Goal: Task Accomplishment & Management: Manage account settings

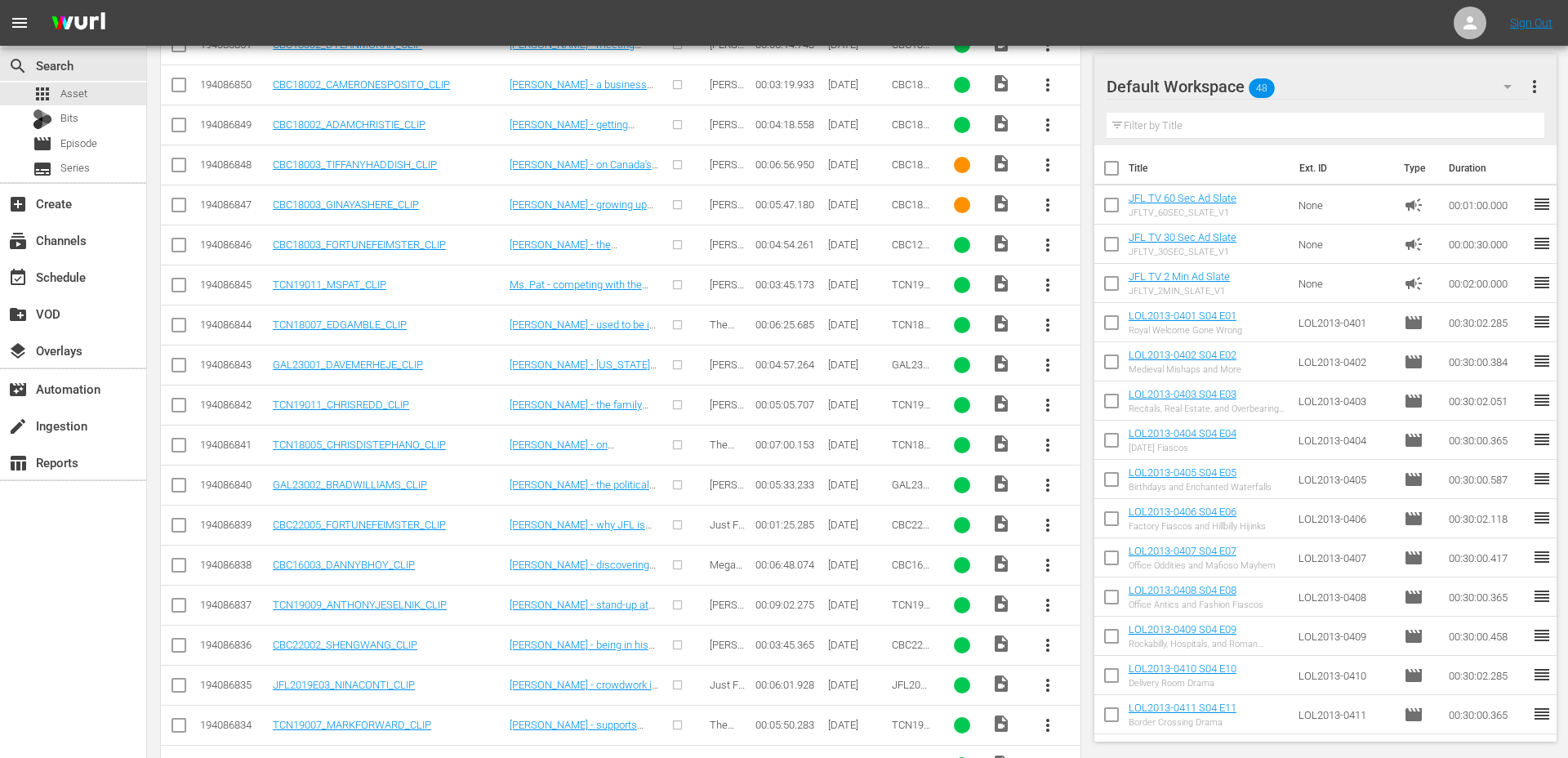
scroll to position [435, 0]
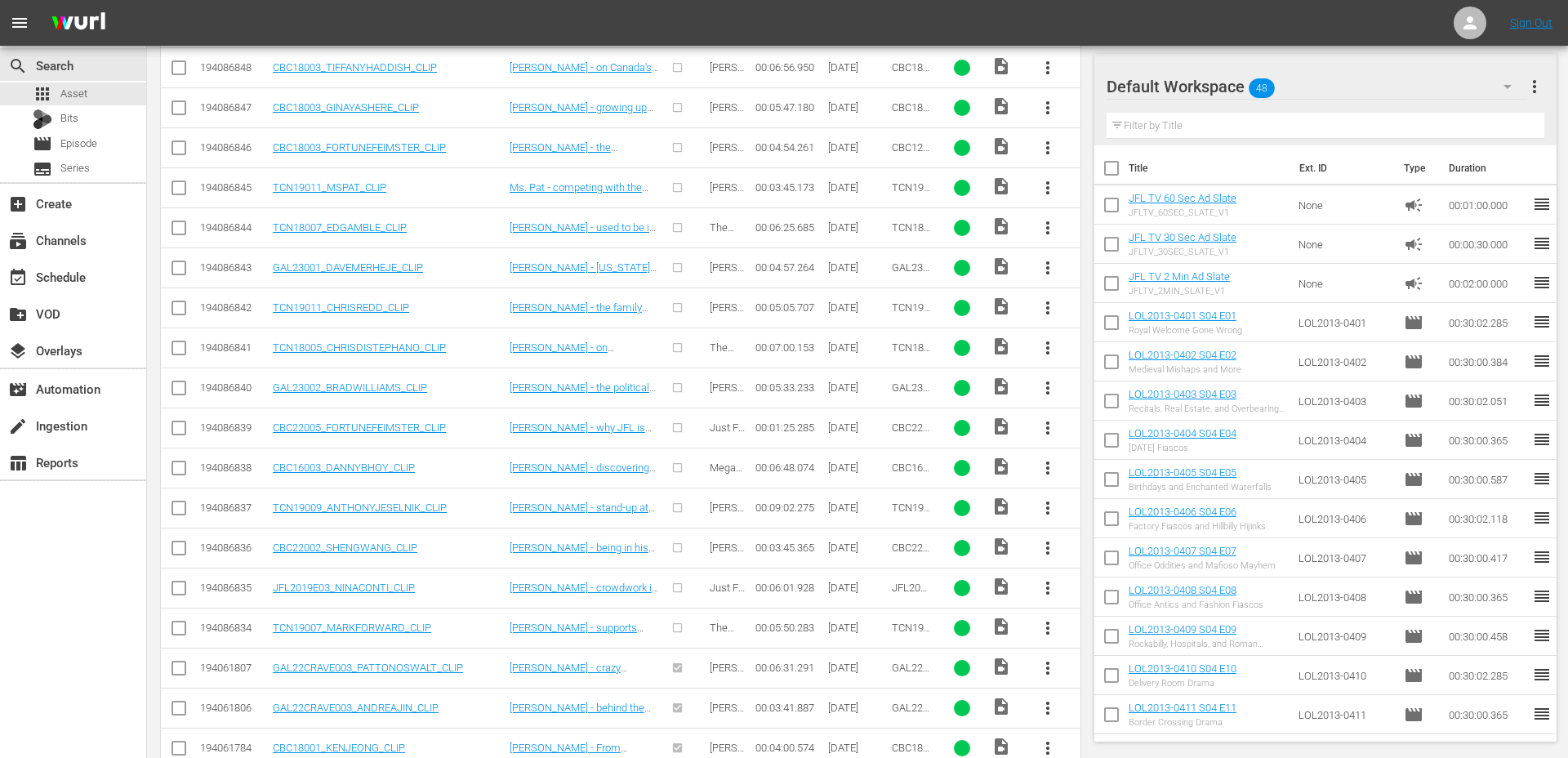
scroll to position [1327, 0]
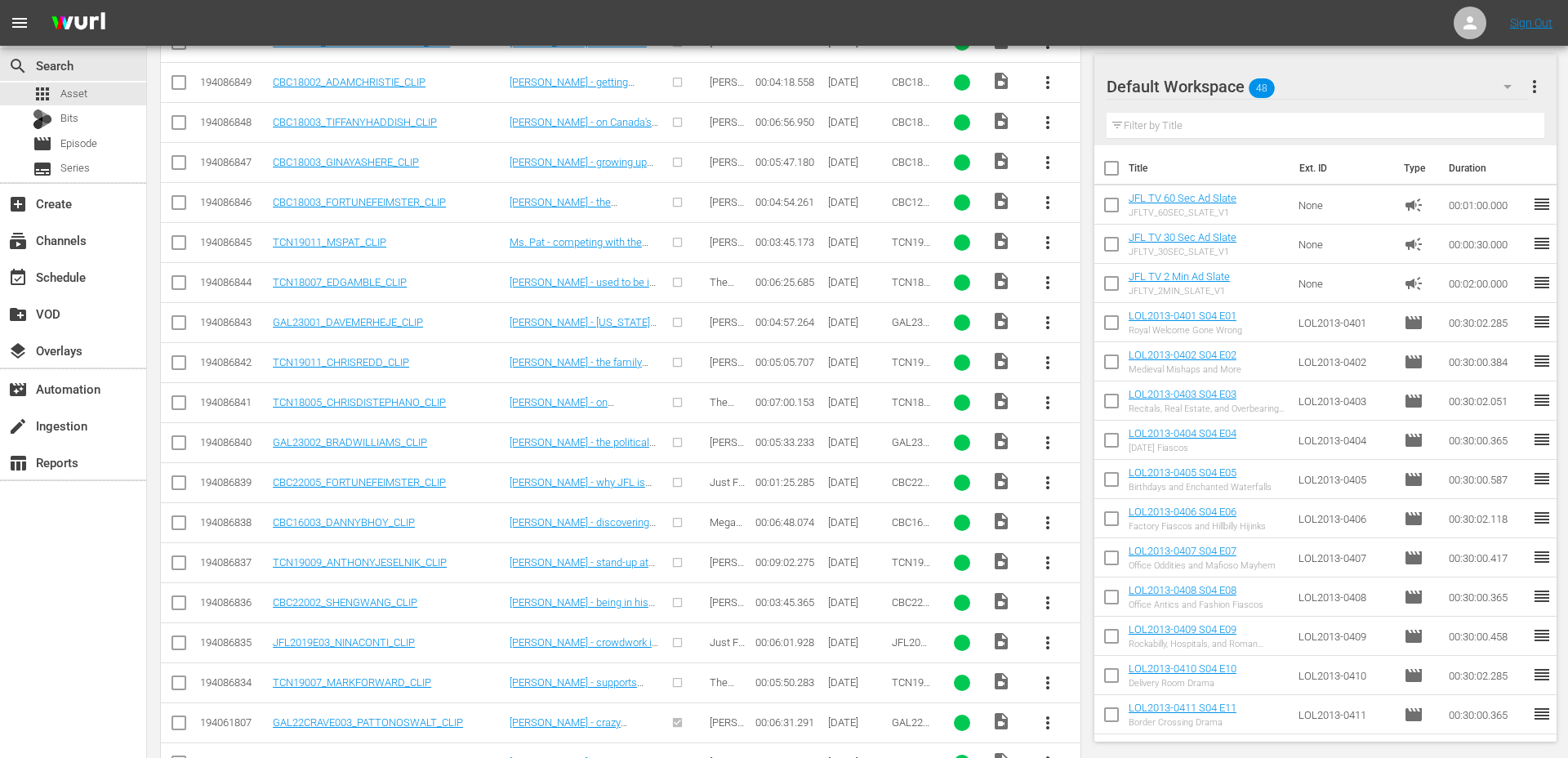
click at [169, 687] on input "checkbox" at bounding box center [178, 686] width 20 height 20
checkbox input "true"
click at [184, 638] on input "checkbox" at bounding box center [178, 645] width 20 height 20
checkbox input "true"
click at [182, 593] on icon at bounding box center [178, 603] width 20 height 20
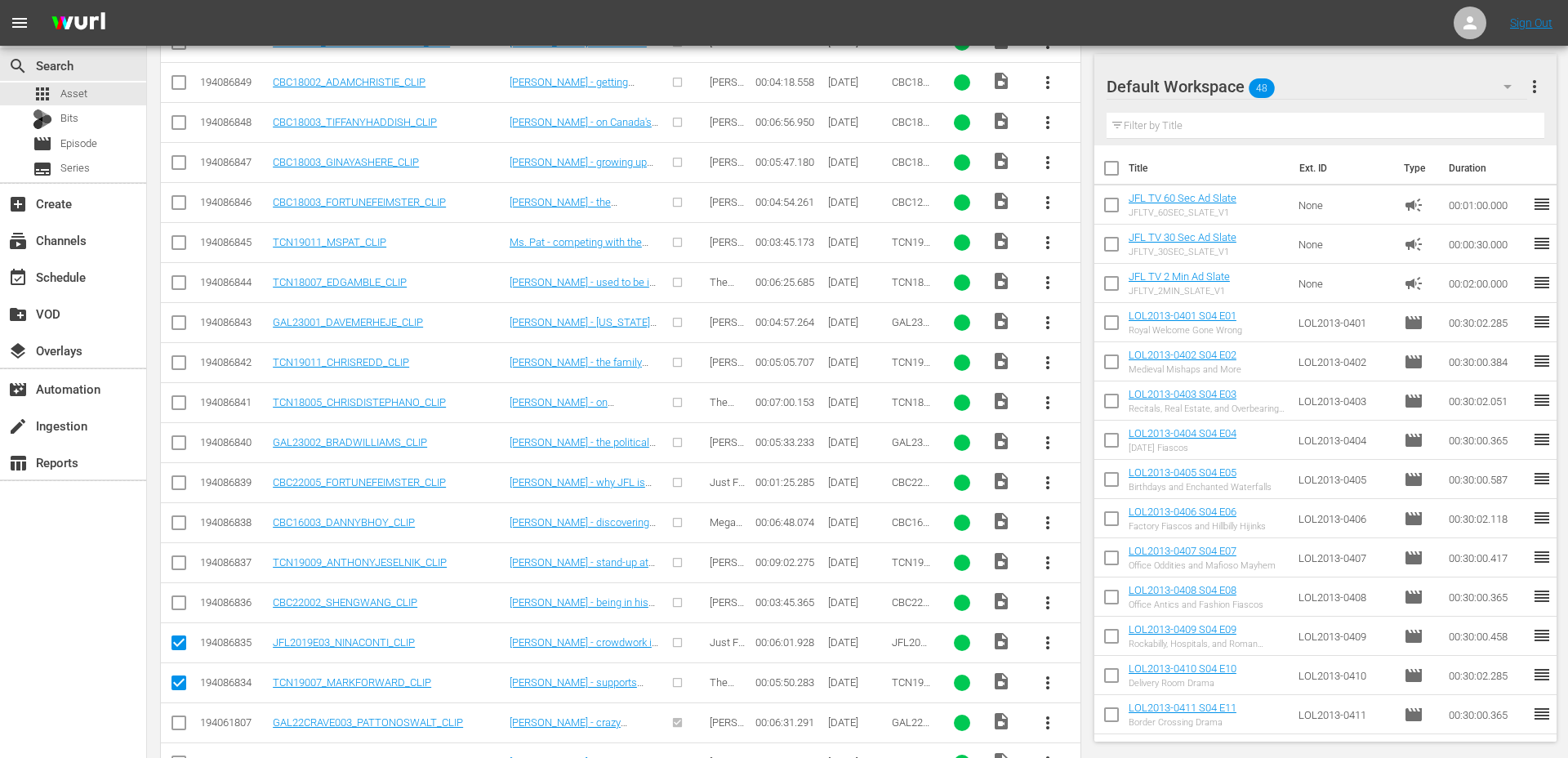
click at [182, 550] on td at bounding box center [179, 562] width 37 height 40
click at [177, 565] on input "checkbox" at bounding box center [178, 566] width 20 height 20
checkbox input "true"
click at [176, 603] on input "checkbox" at bounding box center [178, 605] width 20 height 20
checkbox input "true"
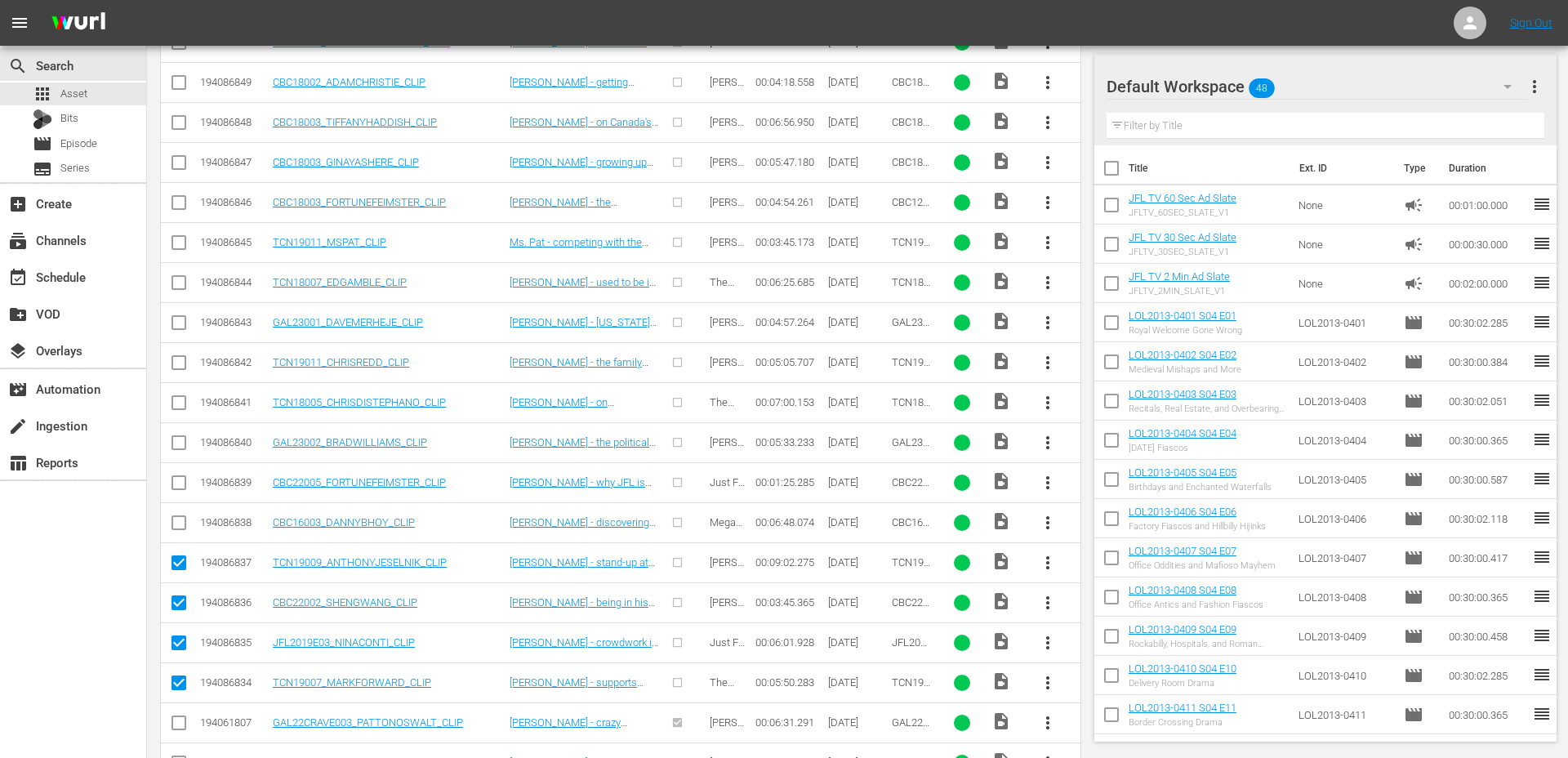
click at [178, 523] on input "checkbox" at bounding box center [178, 526] width 20 height 20
checkbox input "true"
click at [174, 483] on input "checkbox" at bounding box center [178, 485] width 20 height 20
checkbox input "true"
click at [174, 442] on input "checkbox" at bounding box center [178, 445] width 20 height 20
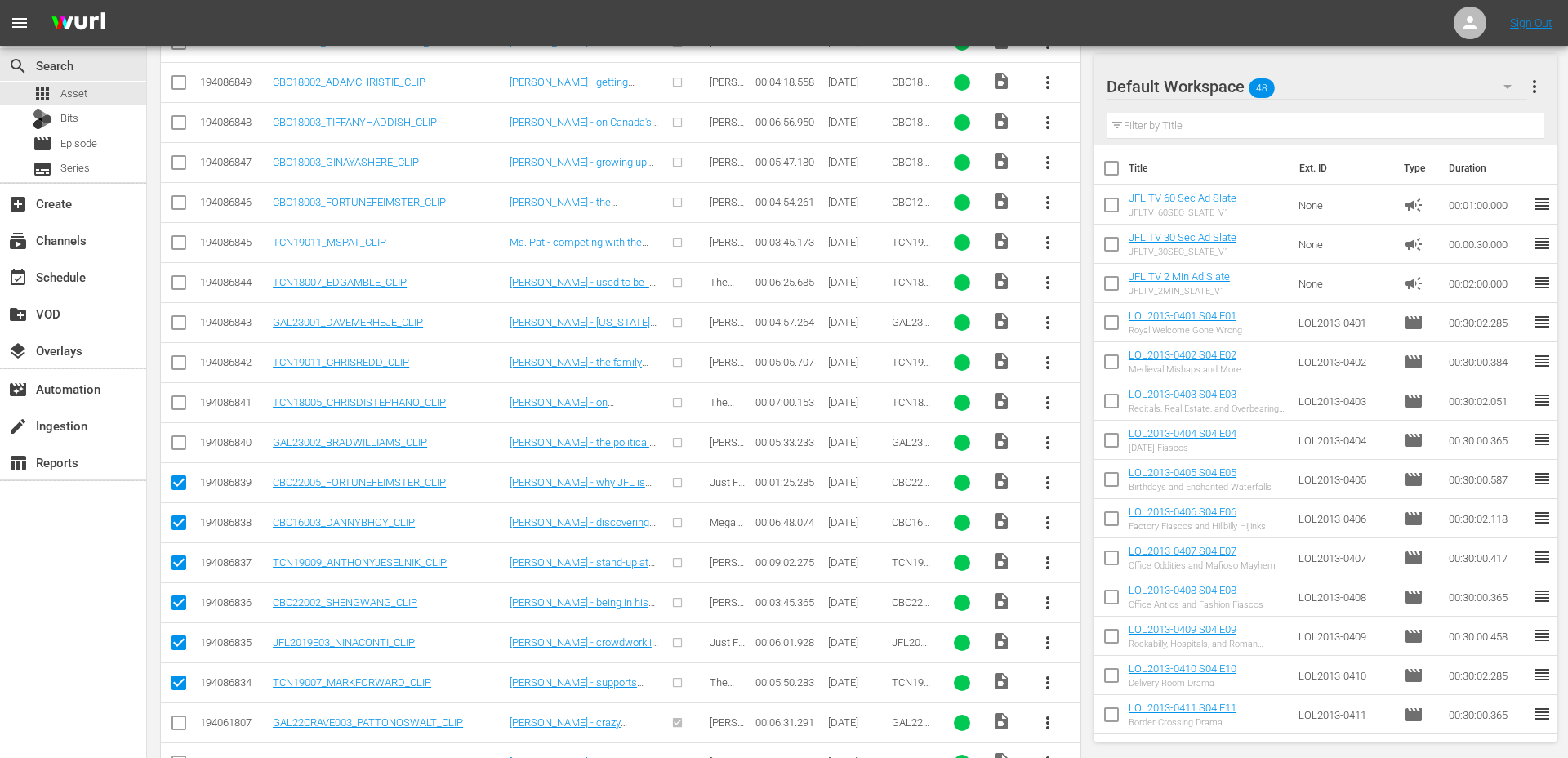
checkbox input "true"
click at [178, 396] on input "checkbox" at bounding box center [178, 406] width 20 height 20
checkbox input "true"
click at [180, 357] on input "checkbox" at bounding box center [178, 366] width 20 height 20
checkbox input "true"
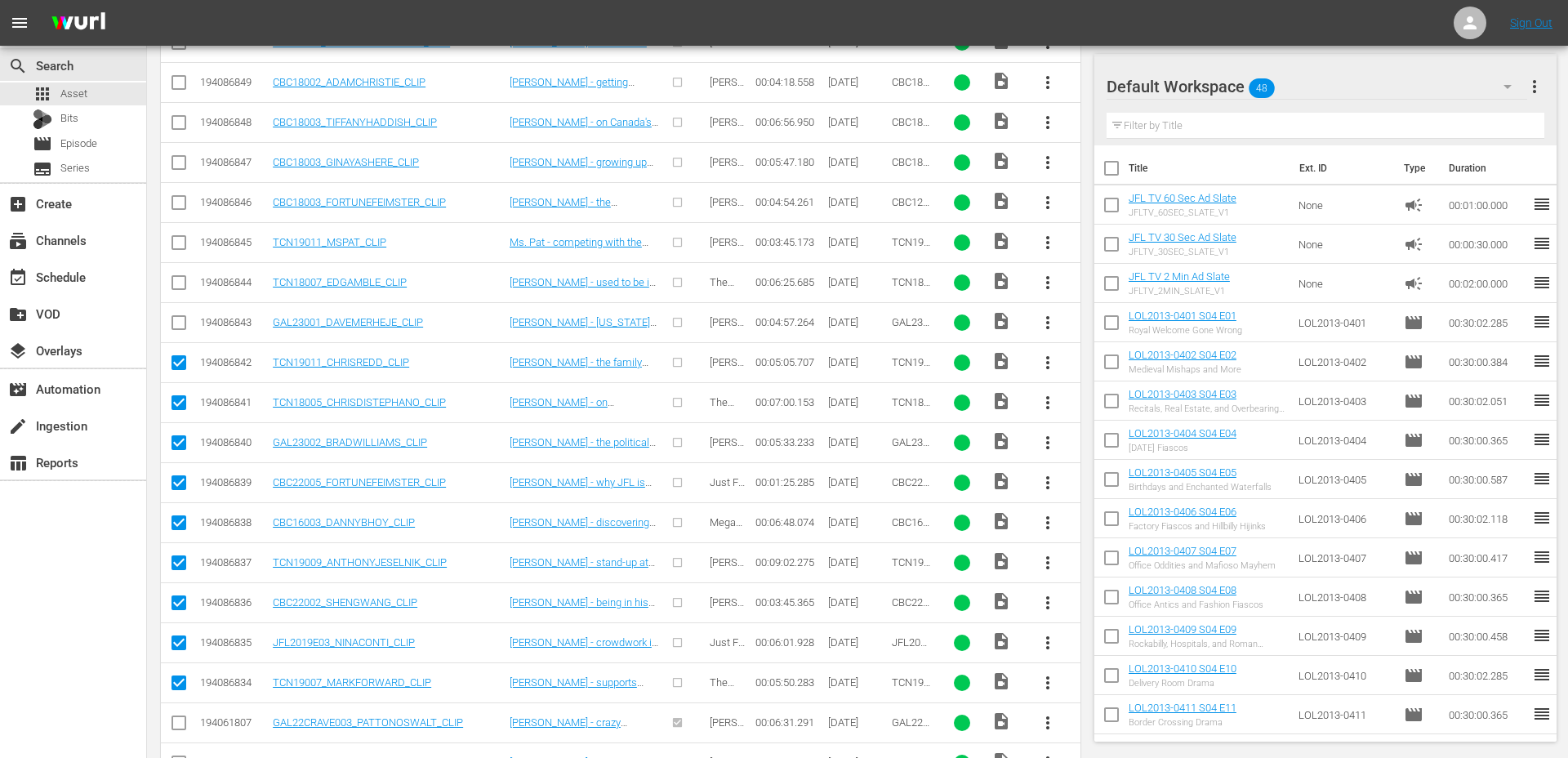
click at [180, 319] on input "checkbox" at bounding box center [178, 326] width 20 height 20
checkbox input "true"
click at [174, 281] on input "checkbox" at bounding box center [178, 285] width 20 height 20
checkbox input "true"
click at [177, 244] on input "checkbox" at bounding box center [178, 245] width 20 height 20
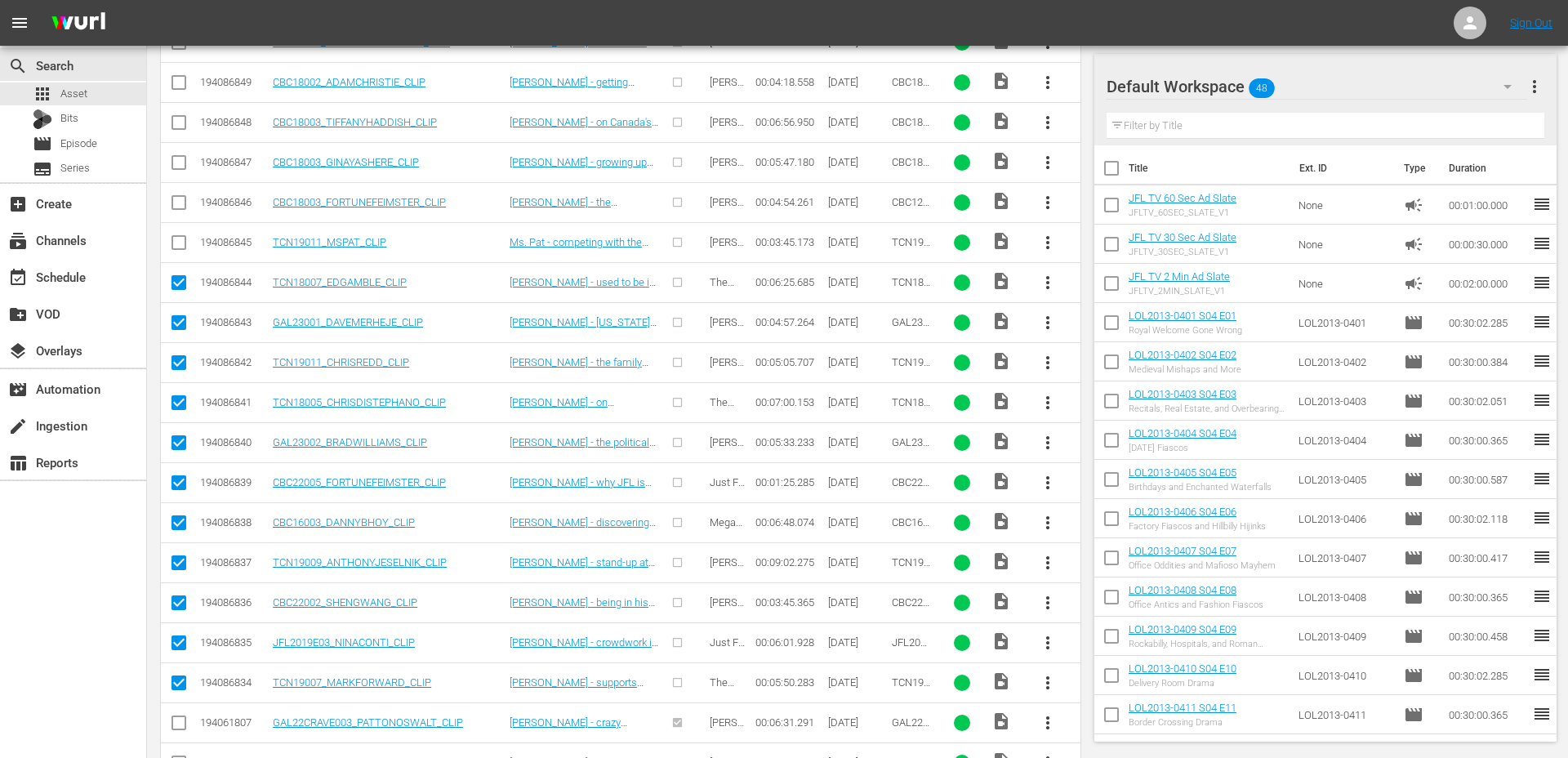
checkbox input "true"
click at [174, 208] on input "checkbox" at bounding box center [178, 206] width 20 height 20
checkbox input "true"
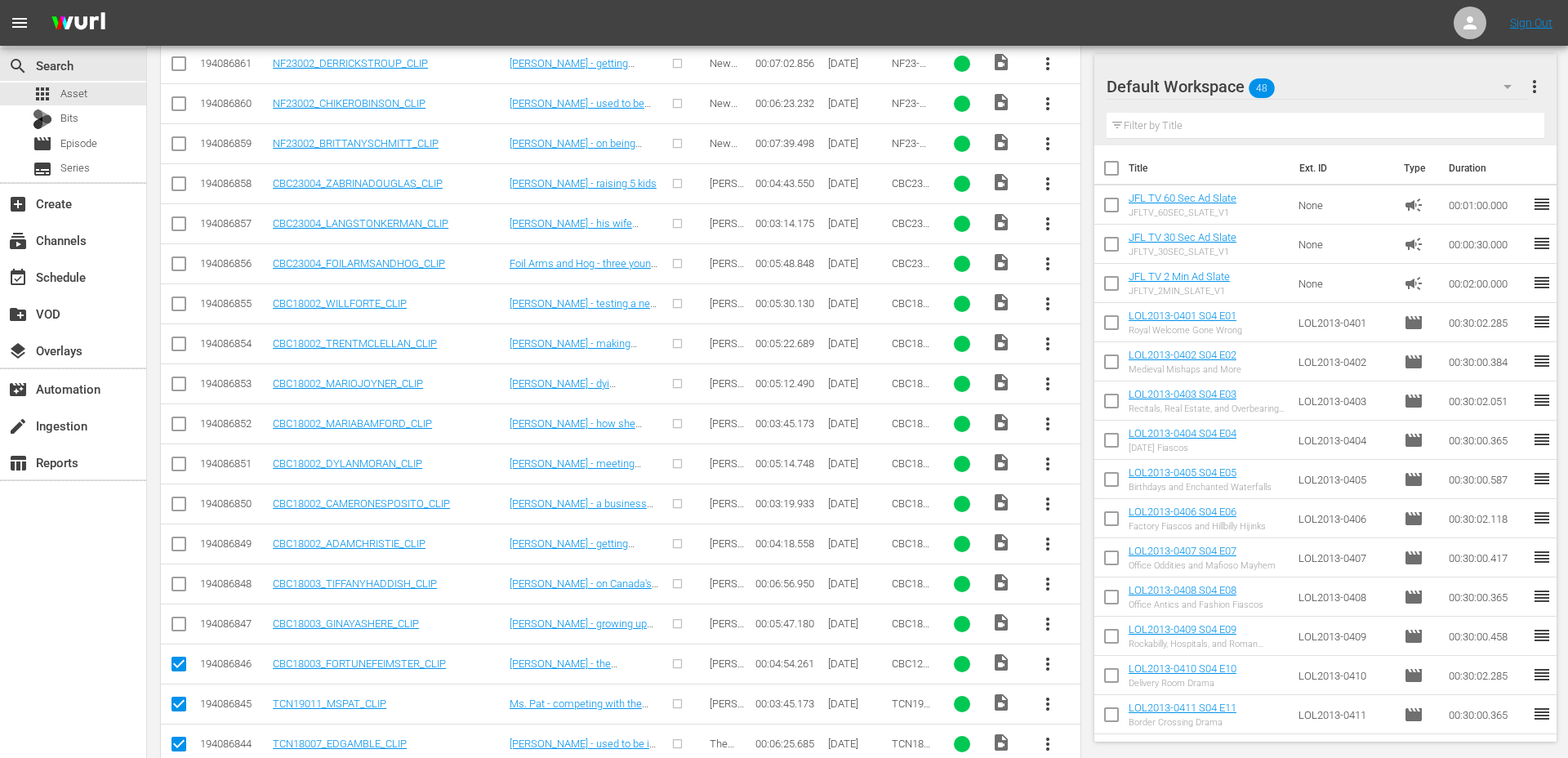
scroll to position [862, 0]
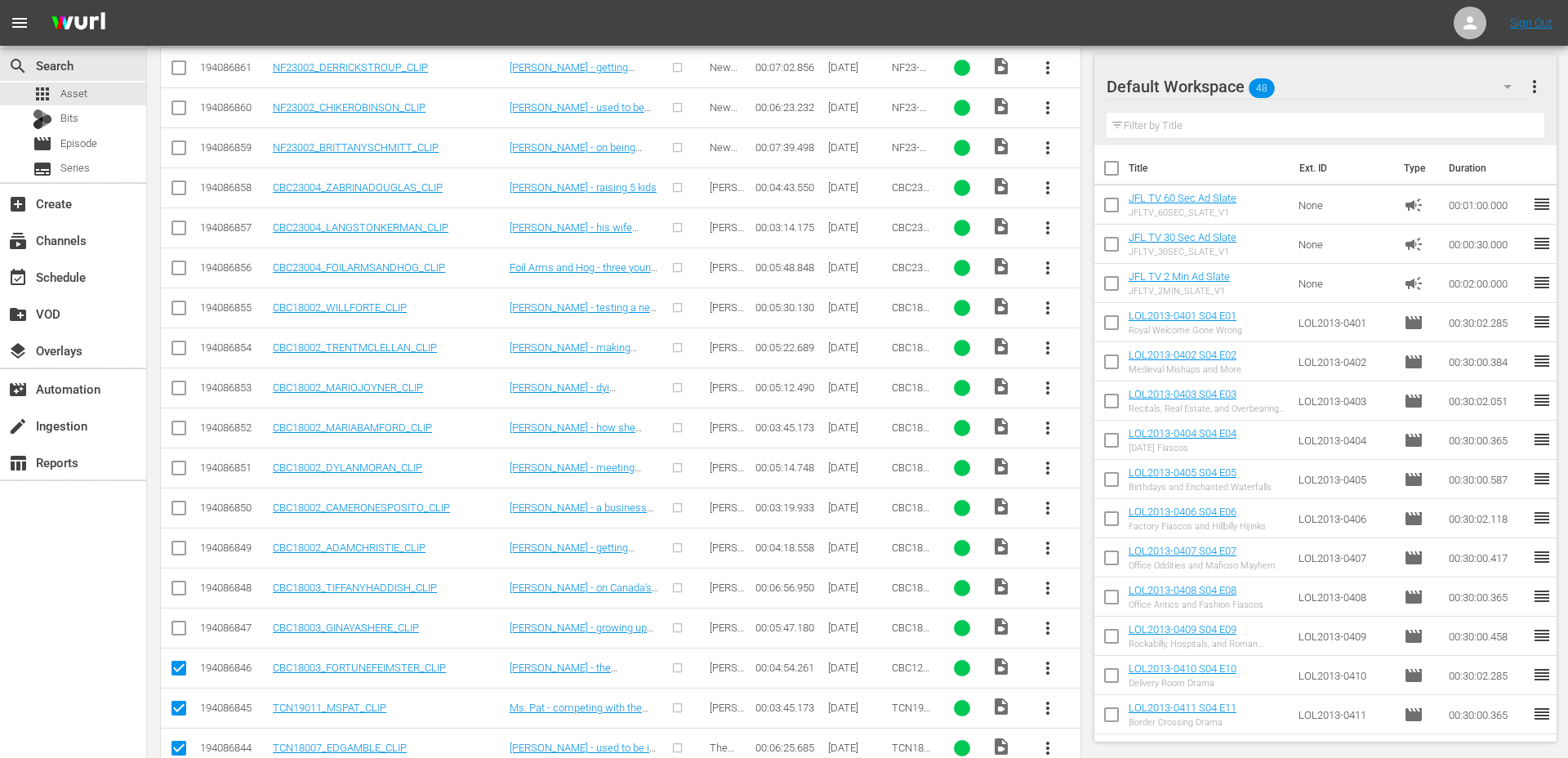
click at [181, 631] on input "checkbox" at bounding box center [178, 631] width 20 height 20
checkbox input "true"
click at [180, 584] on input "checkbox" at bounding box center [178, 591] width 20 height 20
checkbox input "true"
click at [180, 548] on input "checkbox" at bounding box center [178, 550] width 20 height 20
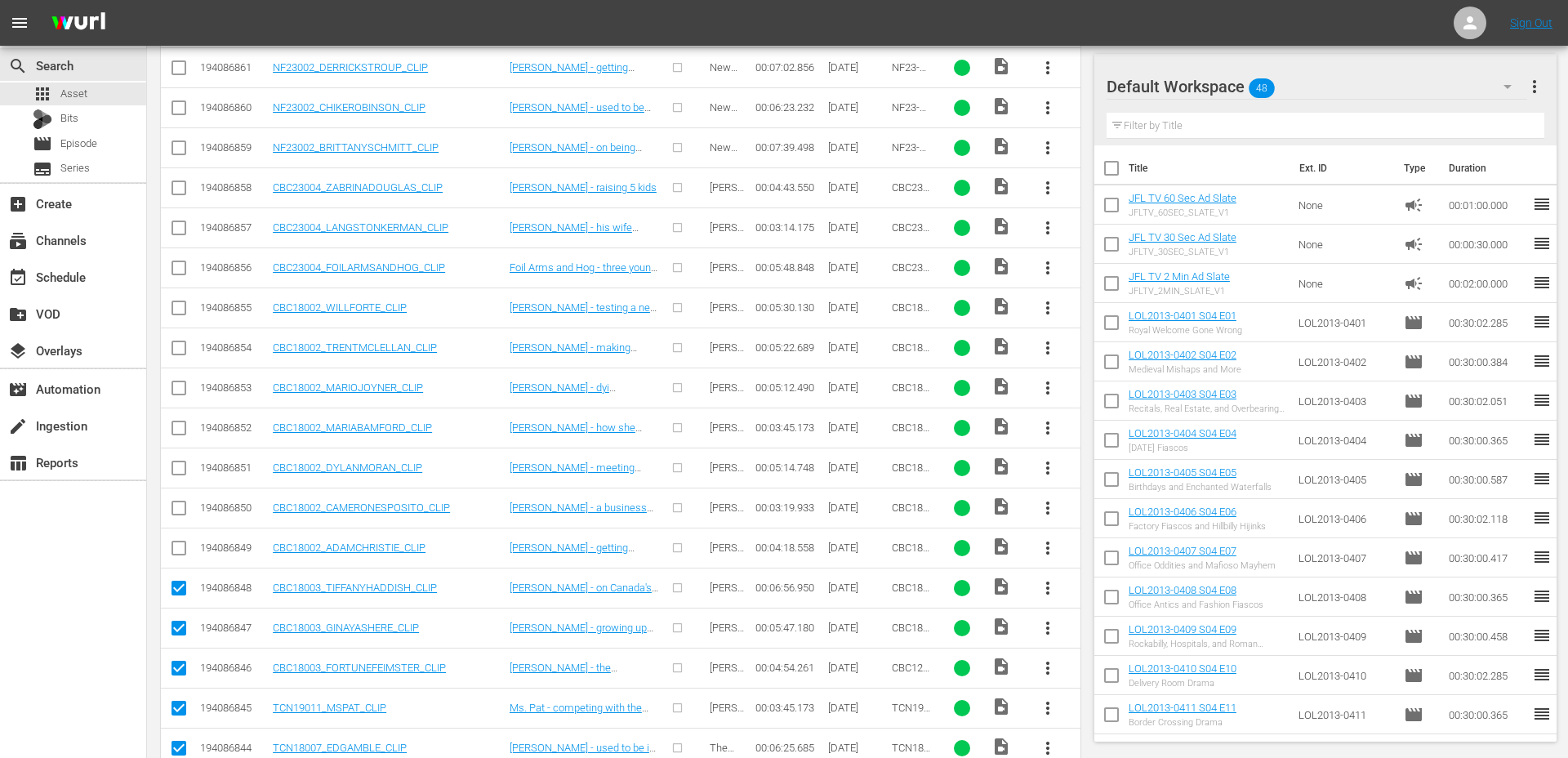
checkbox input "true"
click at [180, 513] on input "checkbox" at bounding box center [178, 511] width 20 height 20
checkbox input "true"
click at [182, 471] on input "checkbox" at bounding box center [178, 471] width 20 height 20
checkbox input "true"
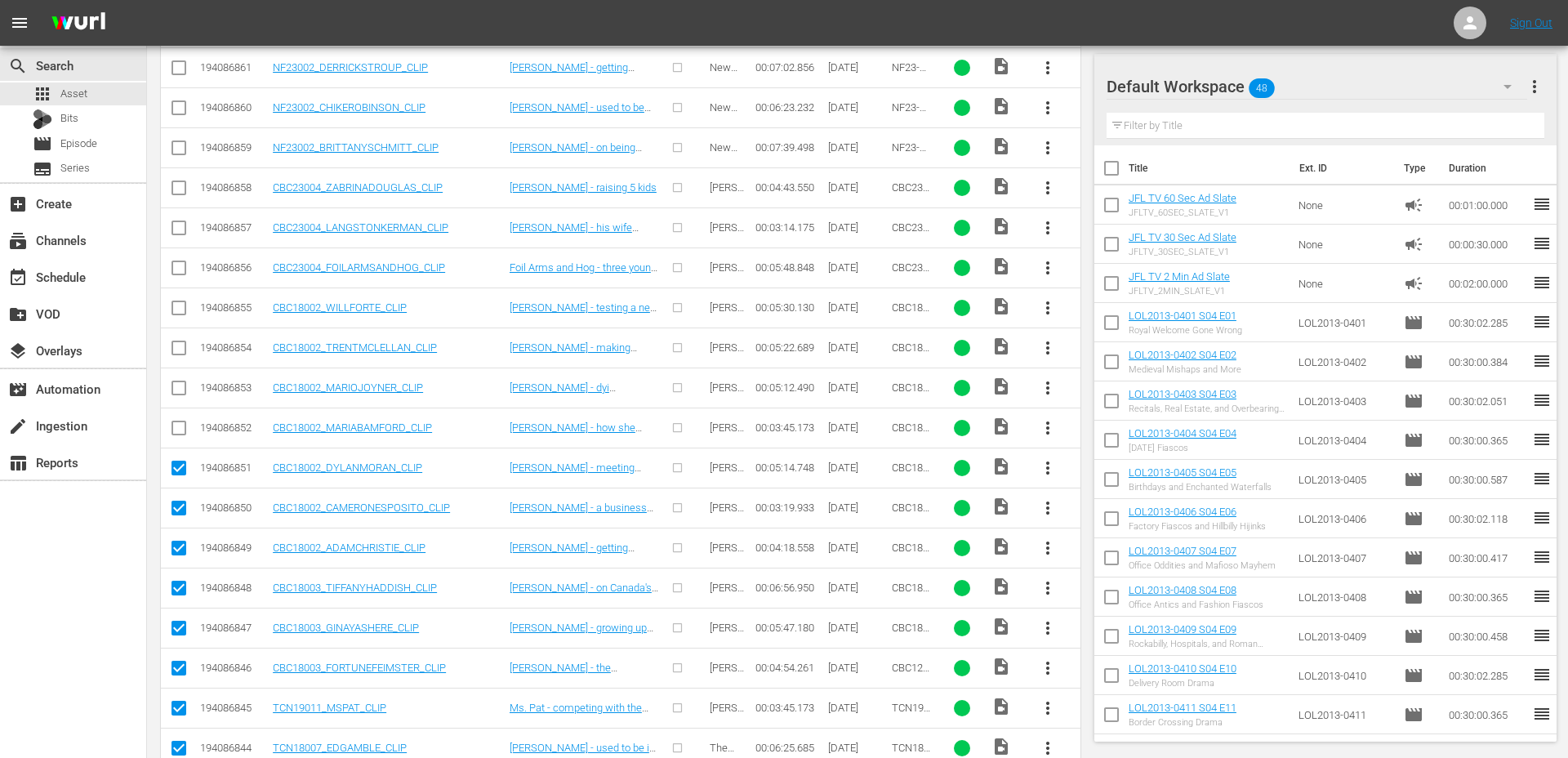
click at [181, 430] on input "checkbox" at bounding box center [178, 431] width 20 height 20
checkbox input "true"
click at [180, 388] on input "checkbox" at bounding box center [178, 390] width 20 height 20
checkbox input "true"
click at [180, 355] on input "checkbox" at bounding box center [178, 351] width 20 height 20
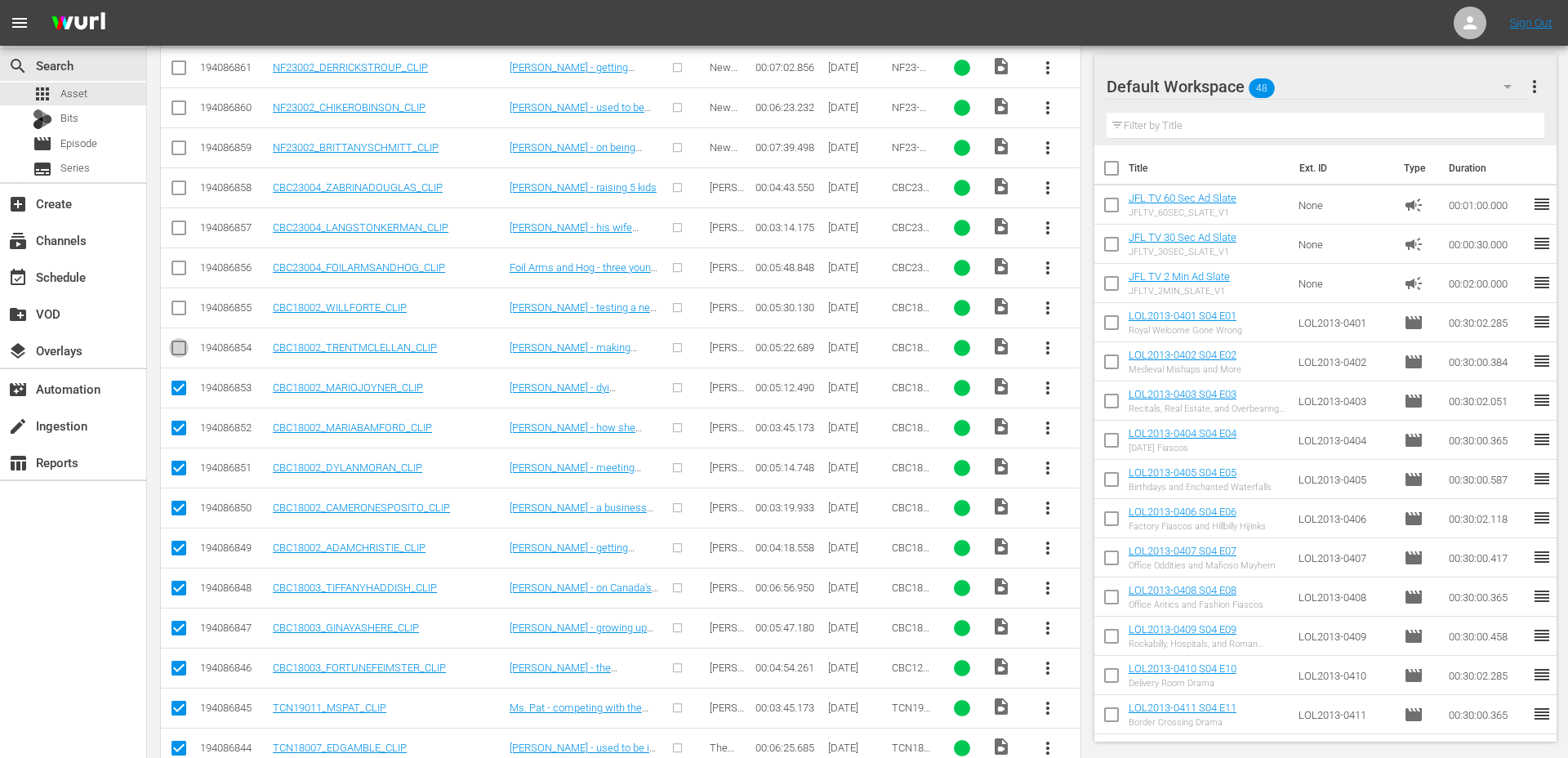
checkbox input "true"
click at [183, 304] on input "checkbox" at bounding box center [178, 311] width 20 height 20
checkbox input "true"
click at [180, 273] on input "checkbox" at bounding box center [178, 271] width 20 height 20
checkbox input "true"
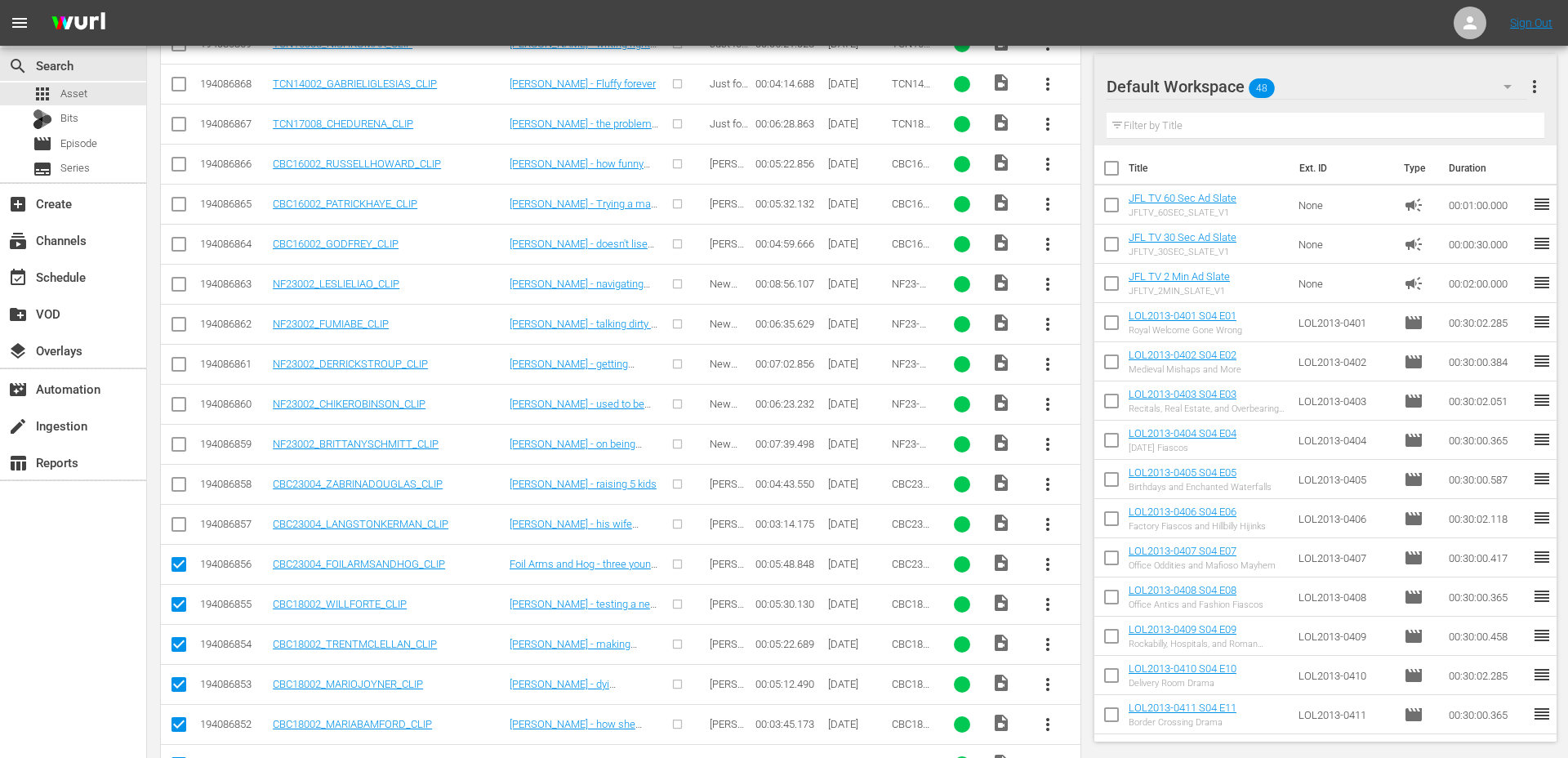
scroll to position [529, 0]
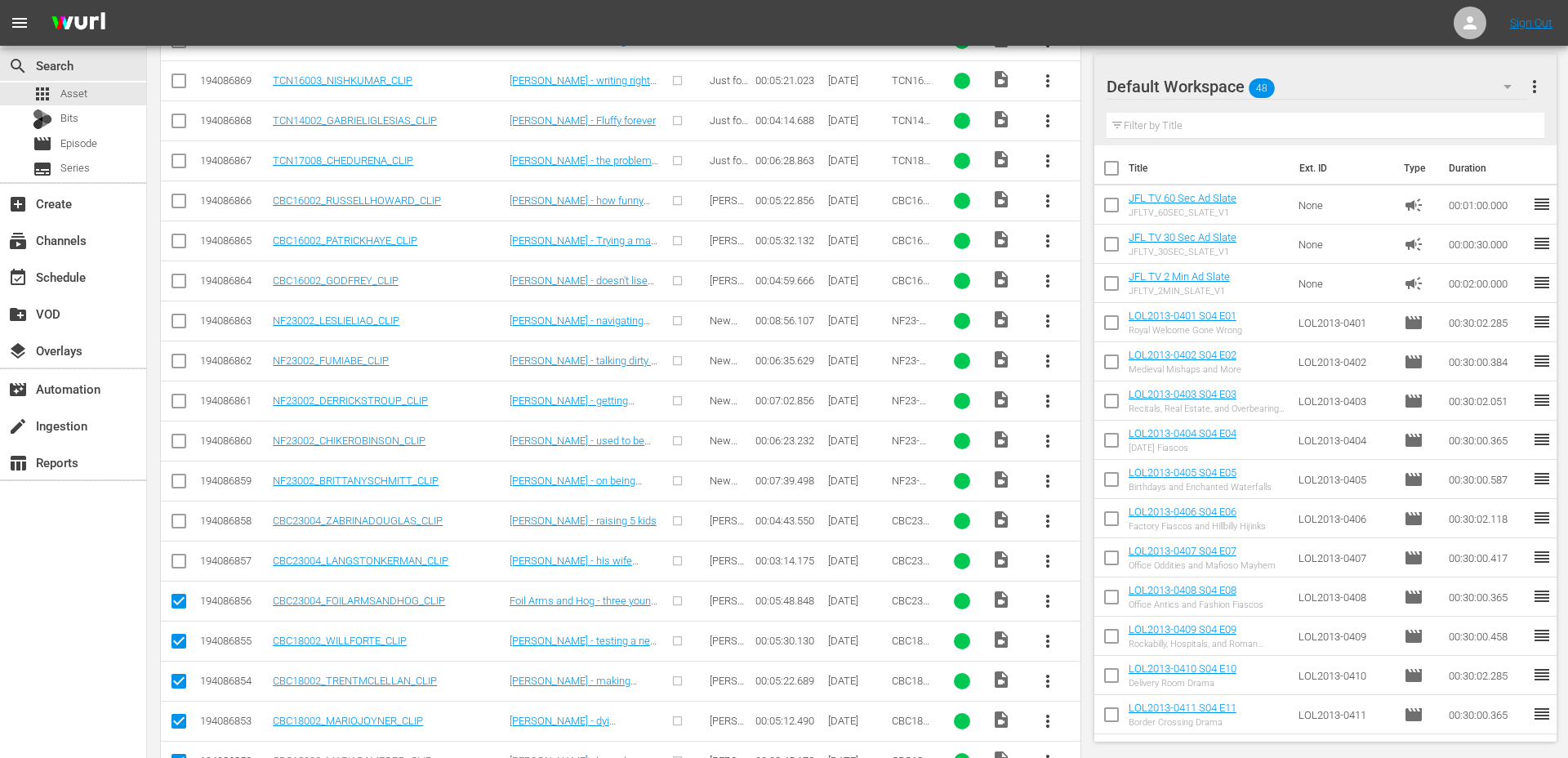
click at [172, 565] on input "checkbox" at bounding box center [178, 564] width 20 height 20
checkbox input "true"
click at [178, 526] on input "checkbox" at bounding box center [178, 524] width 20 height 20
checkbox input "true"
click at [182, 479] on input "checkbox" at bounding box center [178, 484] width 20 height 20
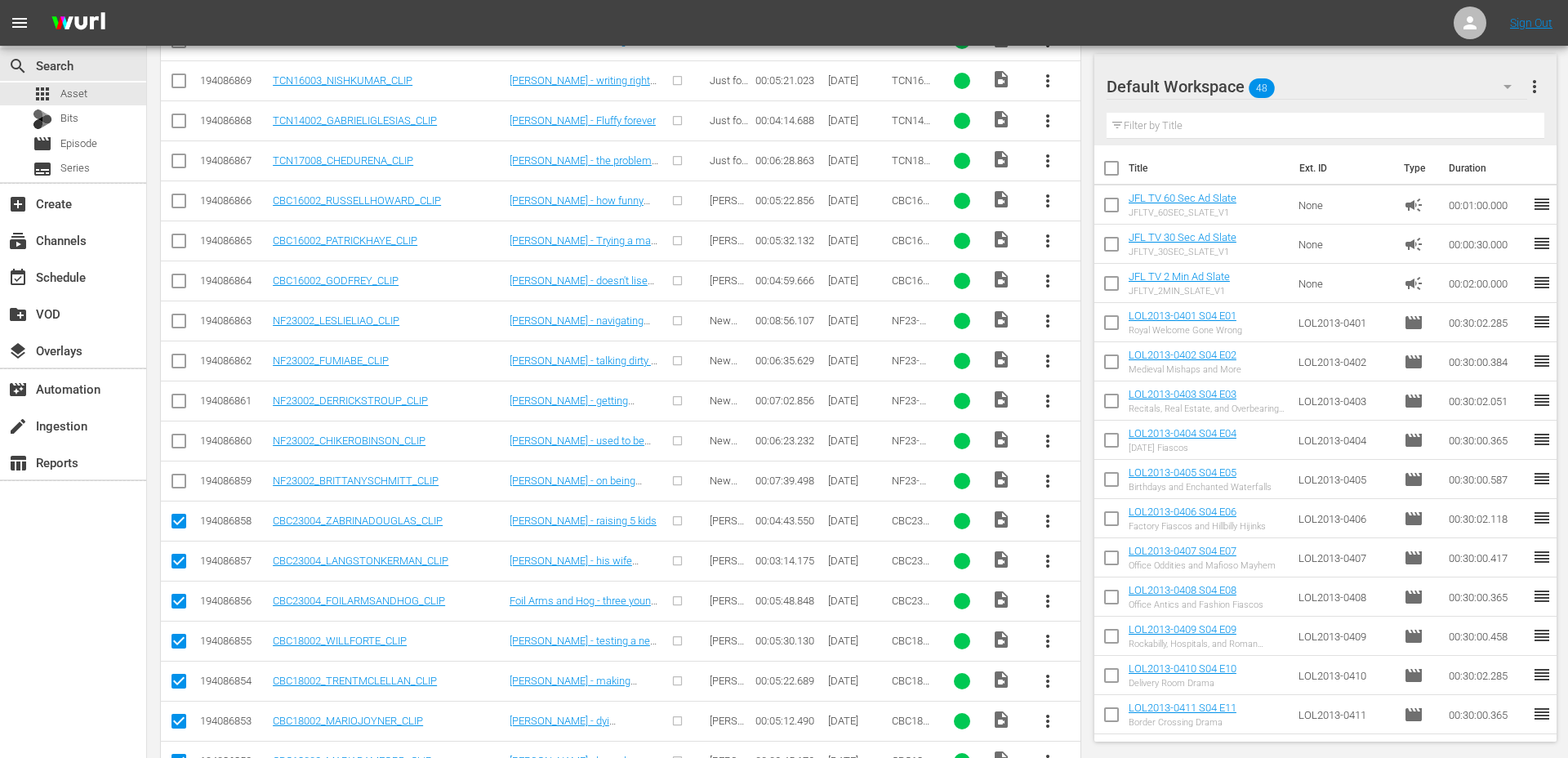
checkbox input "true"
click at [180, 440] on input "checkbox" at bounding box center [178, 443] width 20 height 20
checkbox input "true"
click at [179, 400] on input "checkbox" at bounding box center [178, 404] width 20 height 20
checkbox input "true"
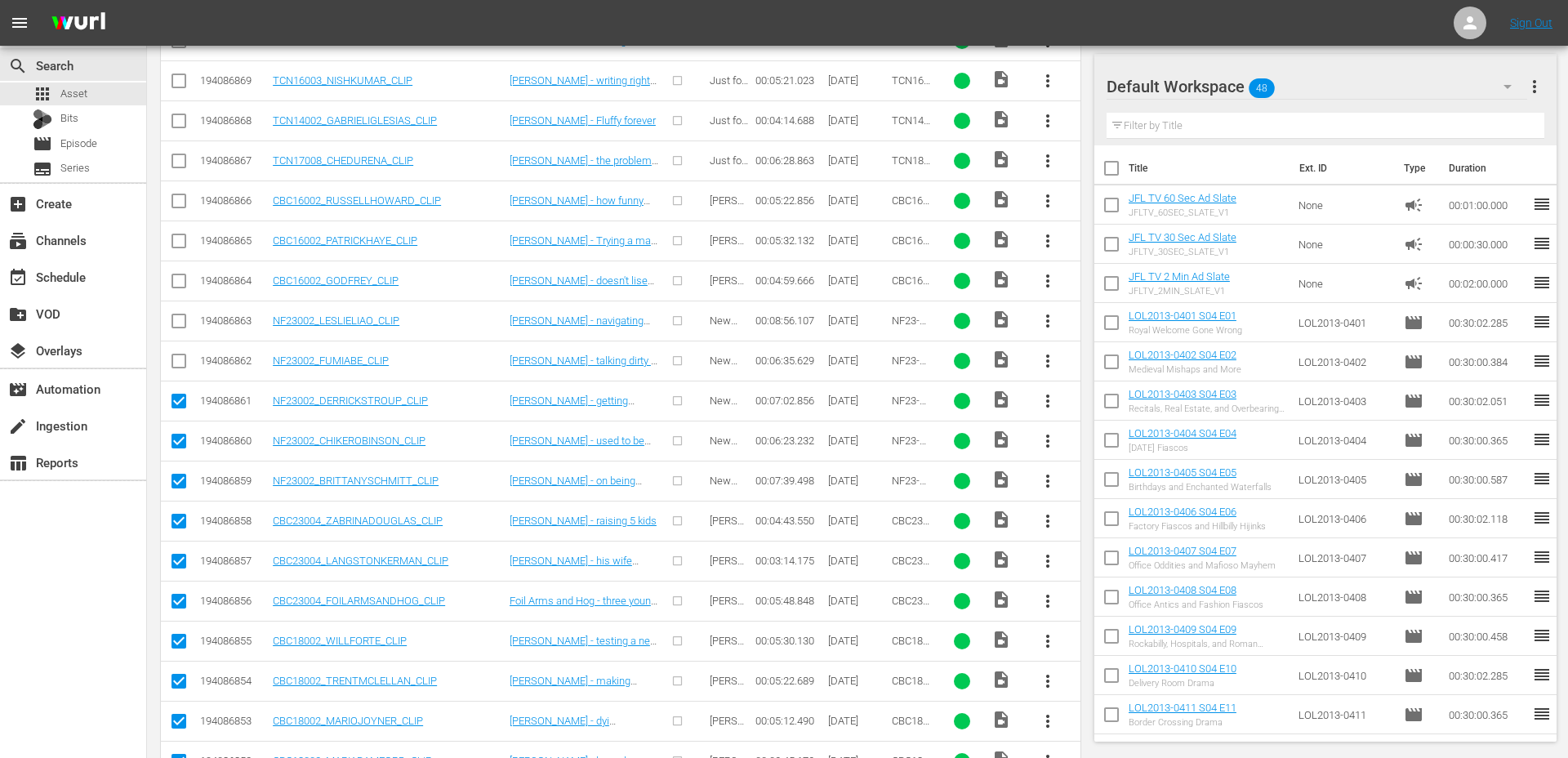
click at [182, 361] on input "checkbox" at bounding box center [178, 364] width 20 height 20
checkbox input "true"
click at [182, 322] on input "checkbox" at bounding box center [178, 324] width 20 height 20
checkbox input "true"
click at [179, 276] on input "checkbox" at bounding box center [178, 284] width 20 height 20
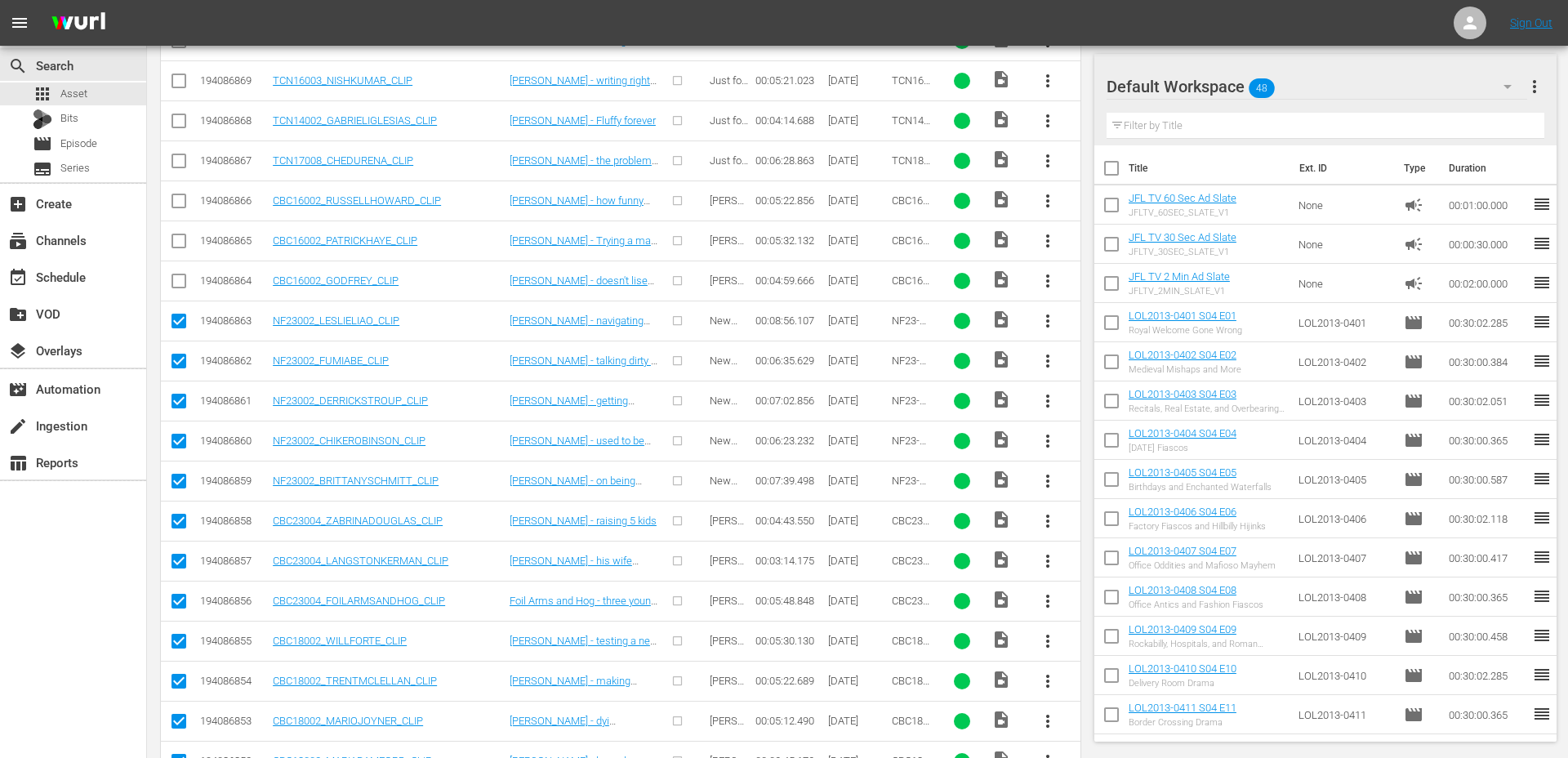
checkbox input "true"
click at [178, 244] on input "checkbox" at bounding box center [178, 244] width 20 height 20
checkbox input "true"
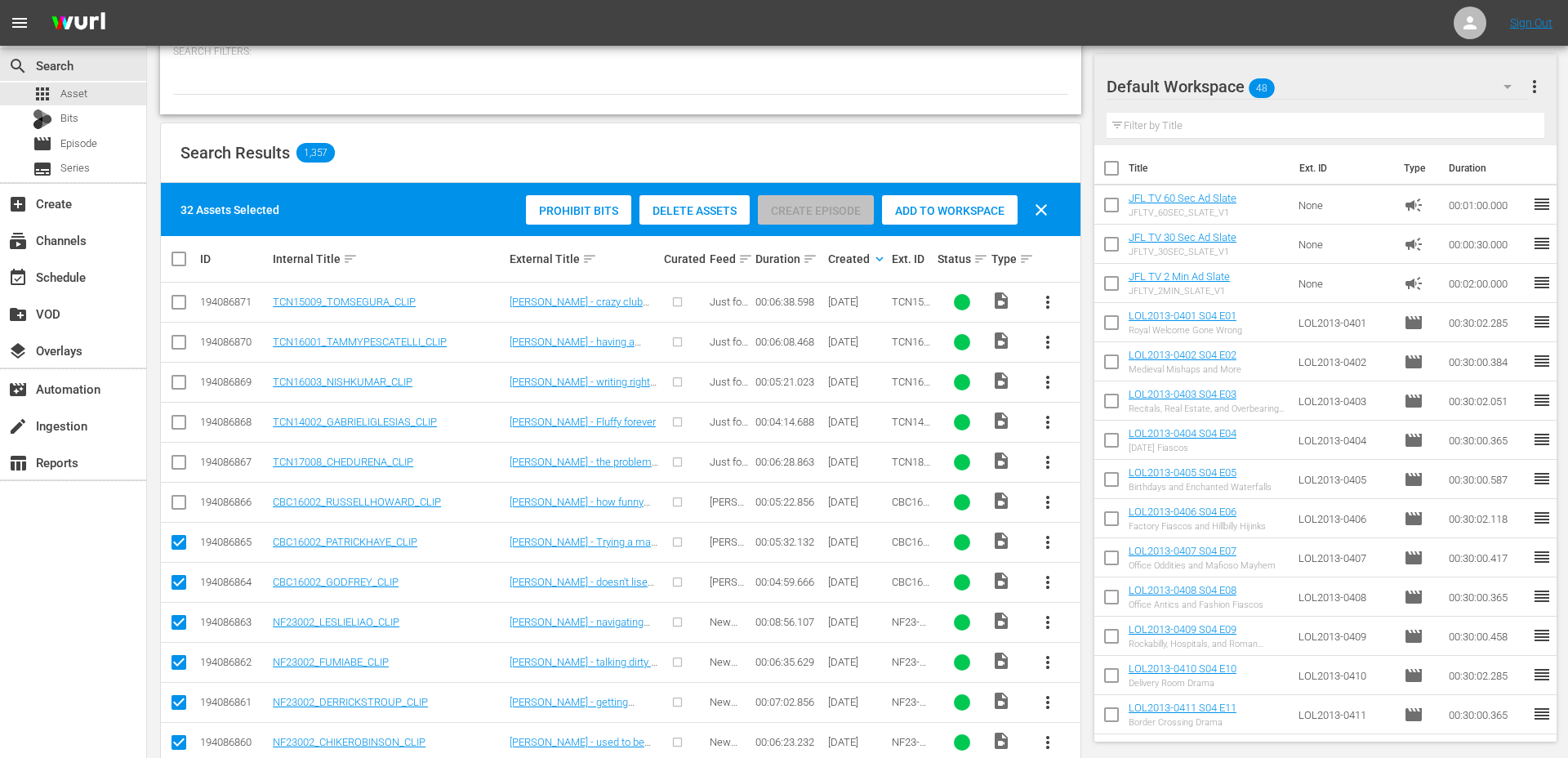
scroll to position [203, 0]
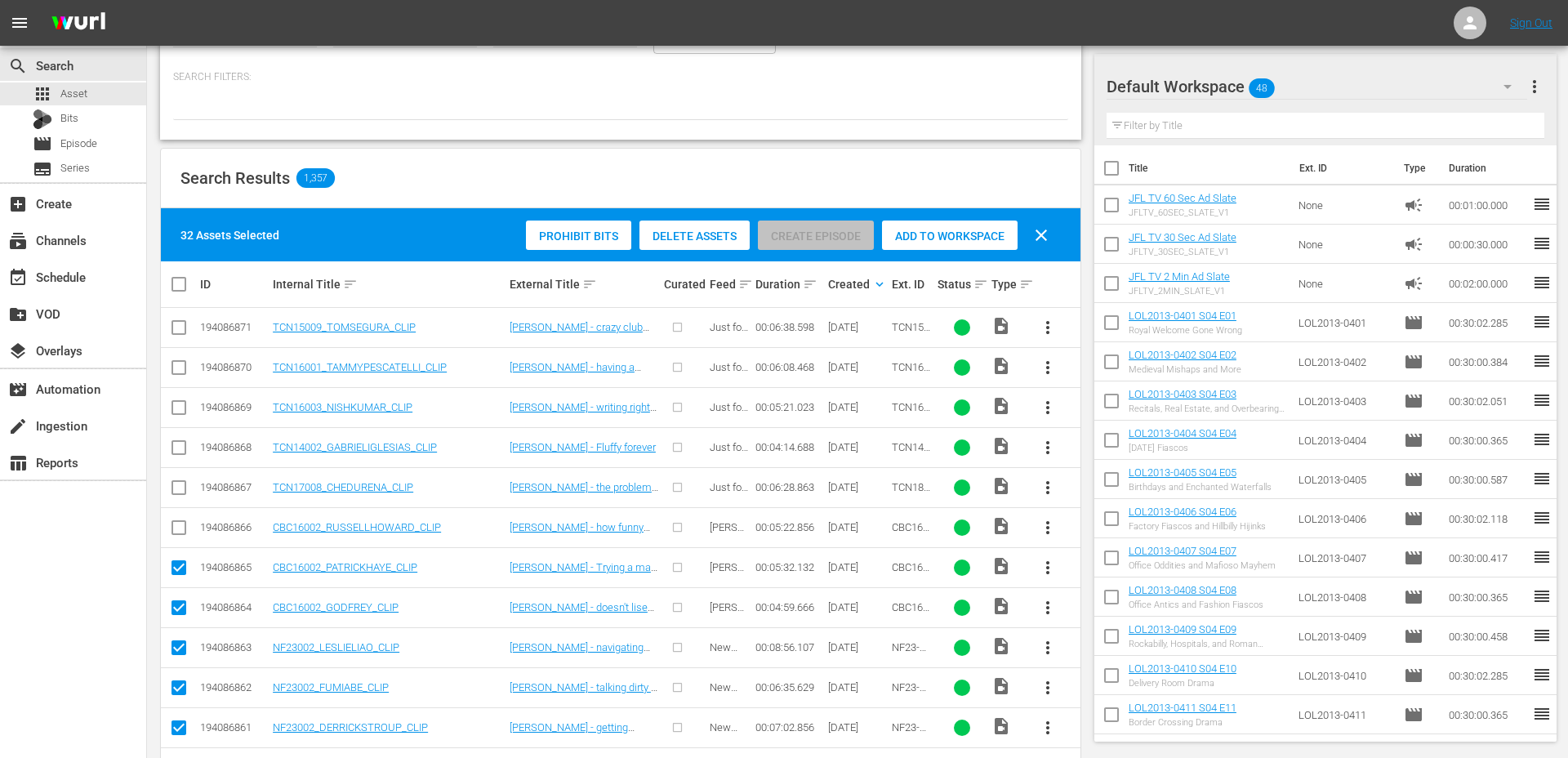
click at [175, 534] on input "checkbox" at bounding box center [178, 531] width 20 height 20
checkbox input "true"
click at [180, 491] on input "checkbox" at bounding box center [178, 491] width 20 height 20
checkbox input "true"
click at [182, 443] on input "checkbox" at bounding box center [178, 450] width 20 height 20
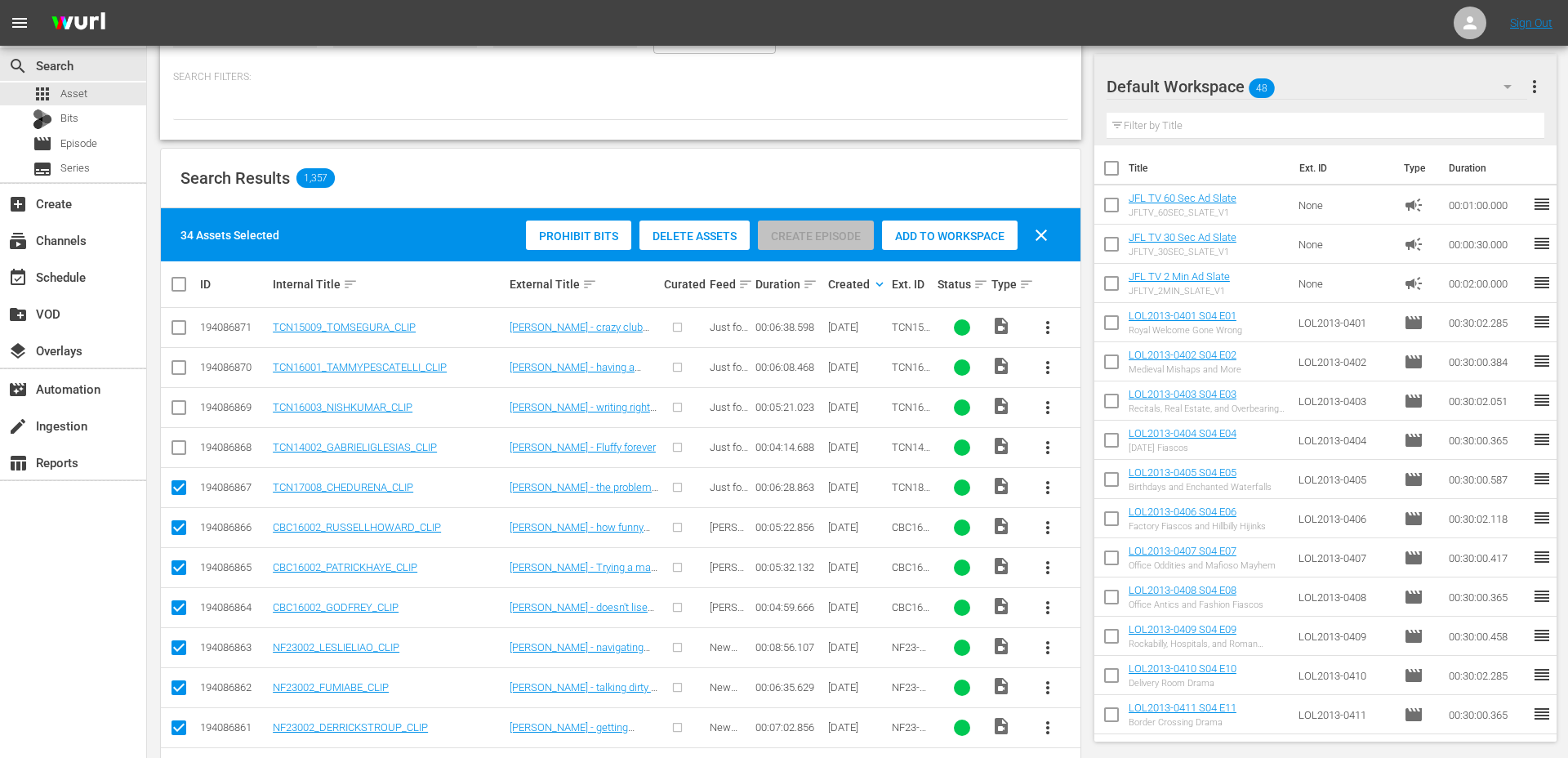
checkbox input "true"
click at [181, 406] on input "checkbox" at bounding box center [178, 410] width 20 height 20
checkbox input "true"
click at [180, 364] on input "checkbox" at bounding box center [178, 370] width 20 height 20
checkbox input "true"
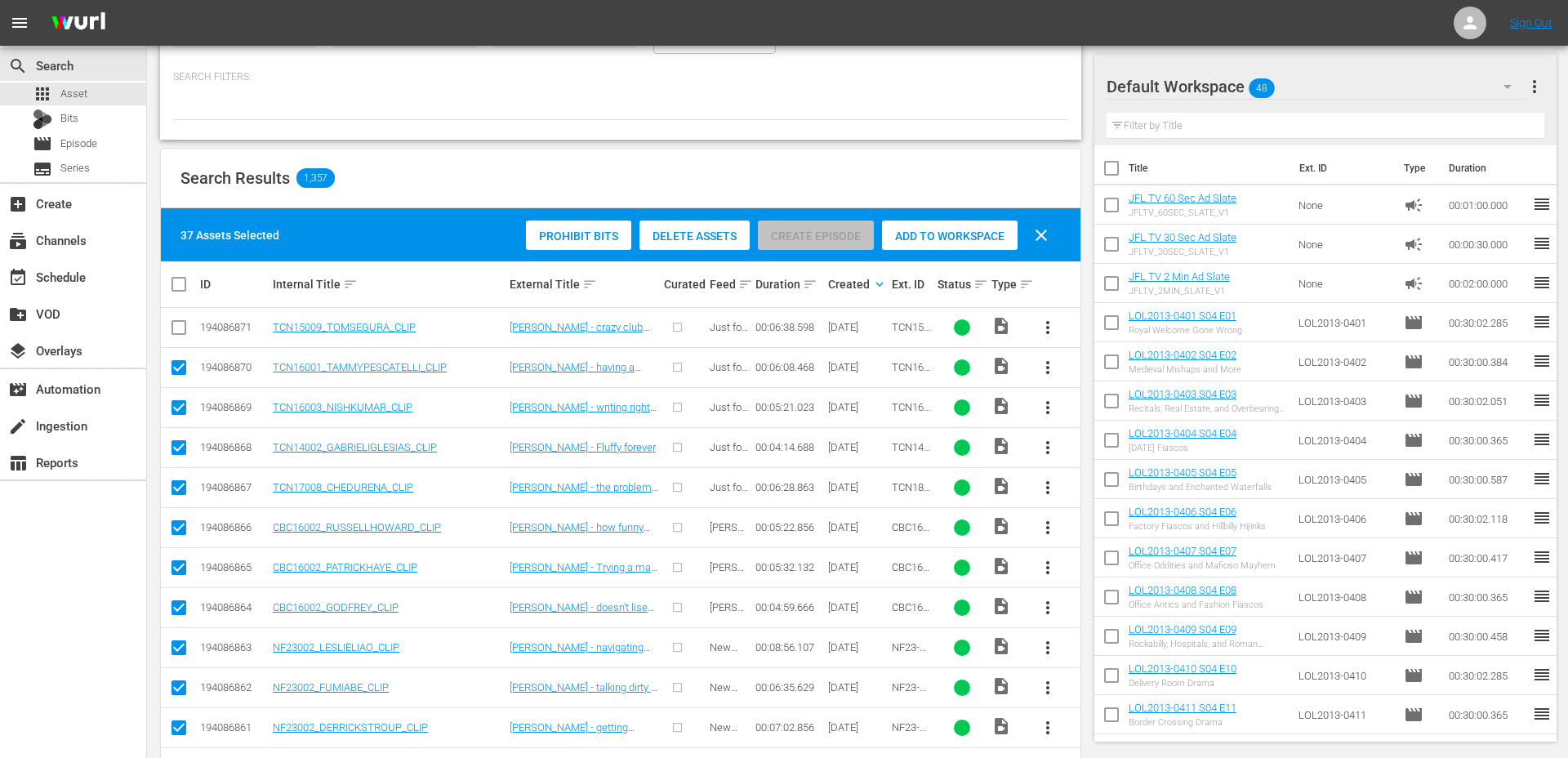
click at [180, 330] on input "checkbox" at bounding box center [178, 331] width 20 height 20
checkbox input "true"
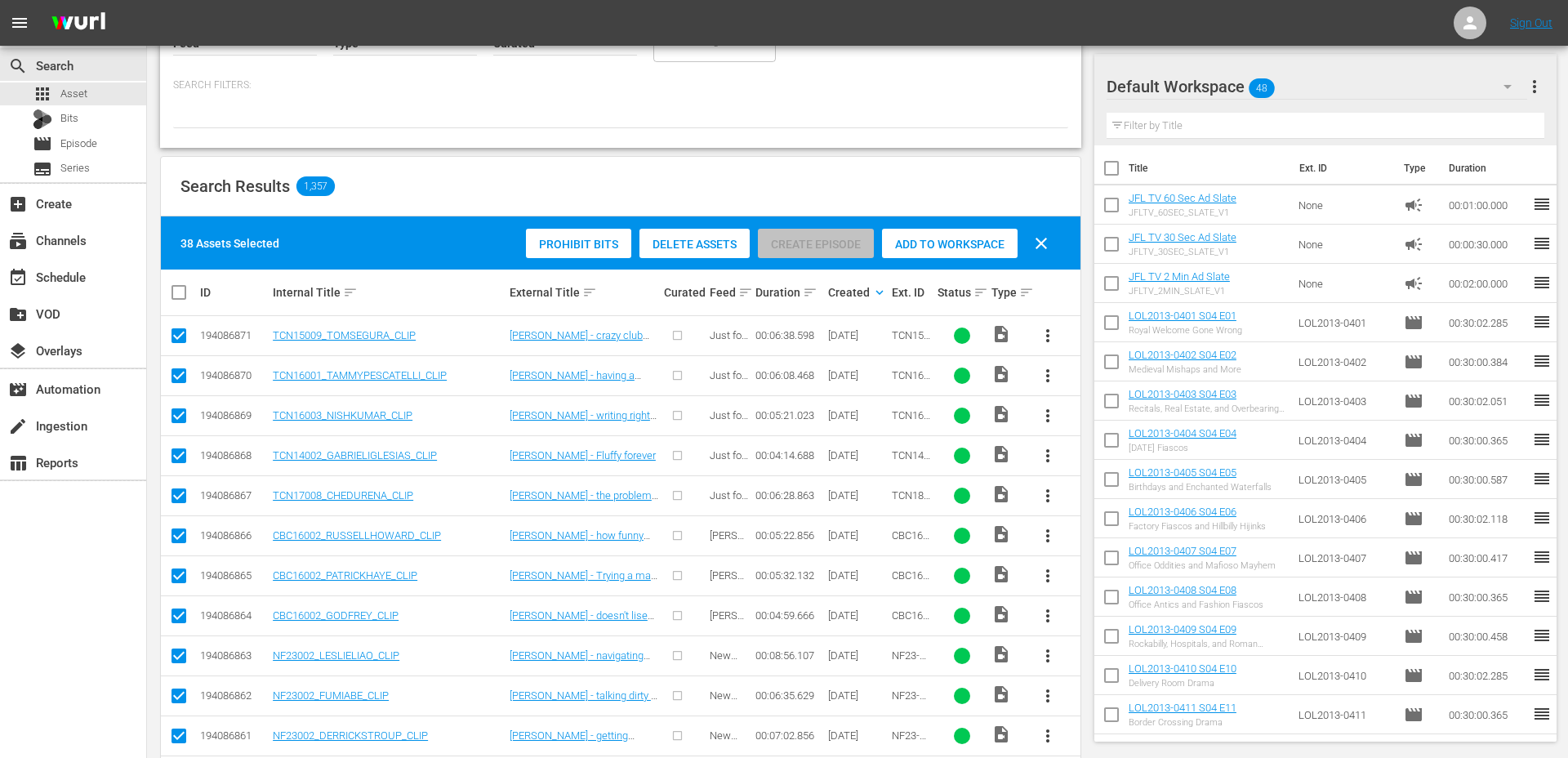
scroll to position [0, 0]
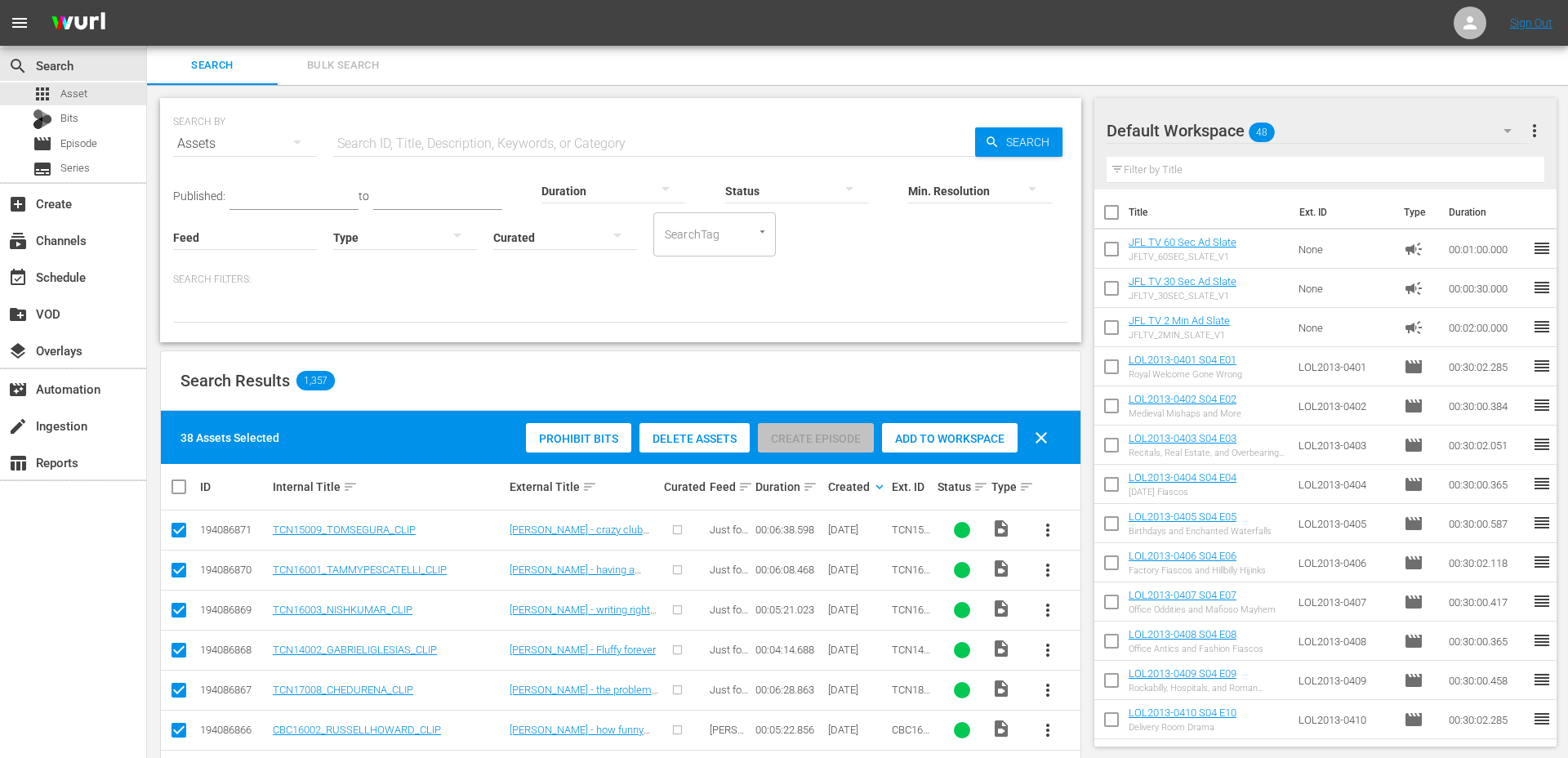
click at [430, 136] on input "text" at bounding box center [654, 143] width 641 height 39
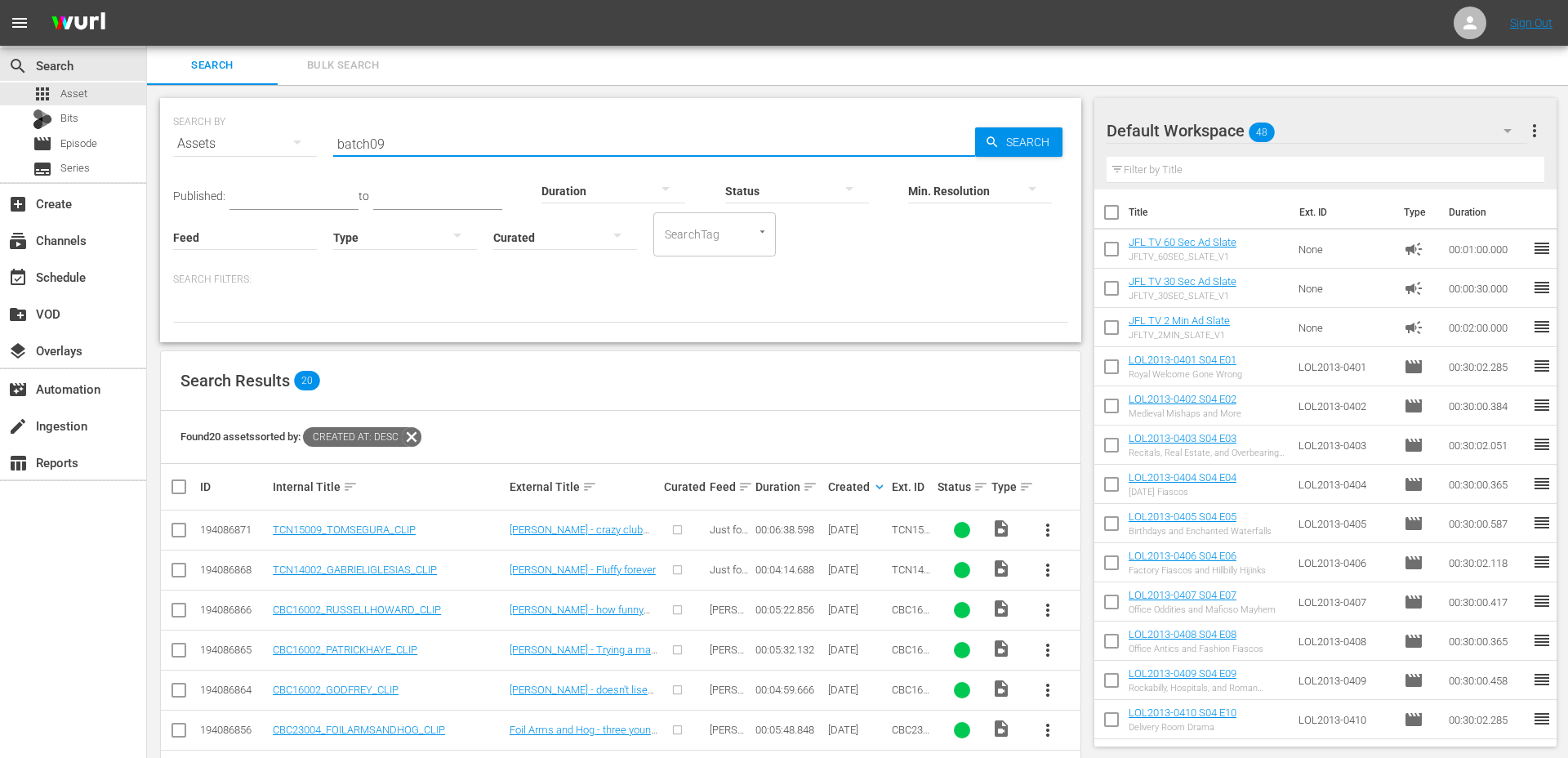
type input "batch09"
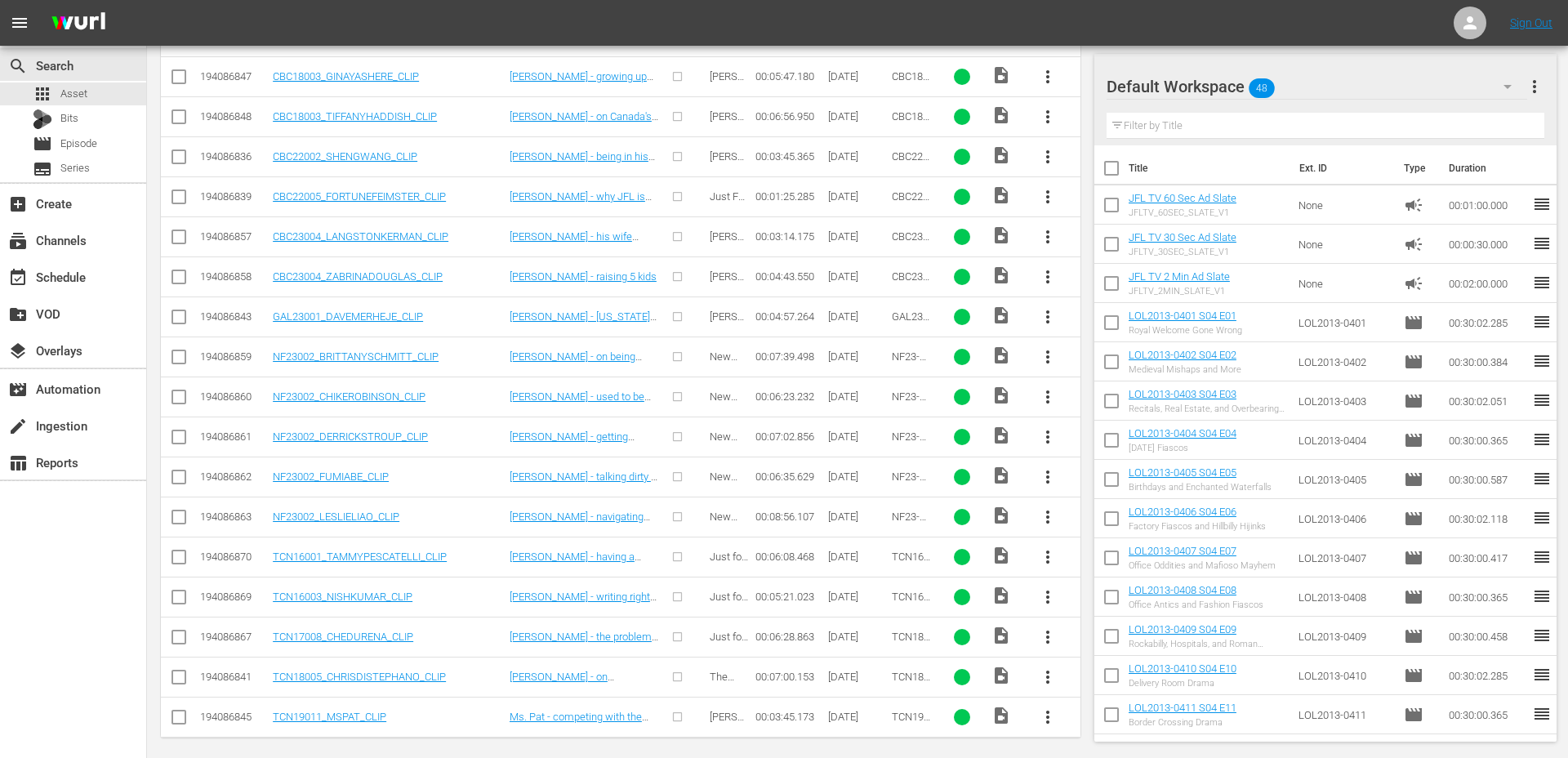
scroll to position [503, 0]
